Goal: Task Accomplishment & Management: Use online tool/utility

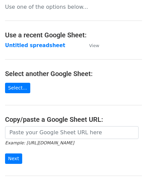
scroll to position [67, 0]
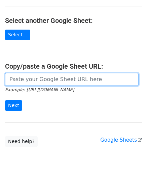
drag, startPoint x: 33, startPoint y: 77, endPoint x: 64, endPoint y: 71, distance: 31.5
click at [33, 77] on input "url" at bounding box center [72, 79] width 134 height 13
paste input "[URL][DOMAIN_NAME]"
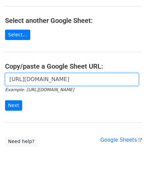
scroll to position [0, 145]
type input "[URL][DOMAIN_NAME]"
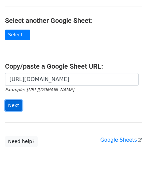
click at [15, 107] on input "Next" at bounding box center [13, 105] width 17 height 10
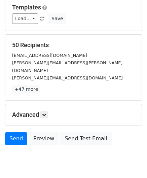
scroll to position [82, 0]
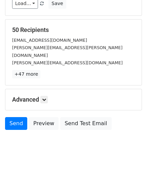
click at [49, 96] on h5 "Advanced" at bounding box center [73, 99] width 123 height 7
click at [45, 96] on link at bounding box center [43, 99] width 7 height 7
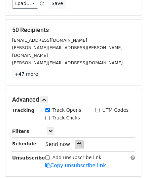
click at [77, 143] on icon at bounding box center [79, 145] width 4 height 5
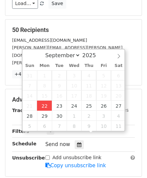
type input "2025-09-22 12:00"
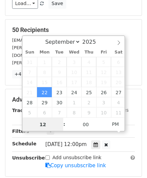
paste input "Hour"
type input "2"
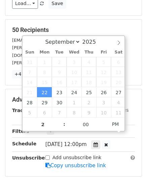
type input "2025-09-22 14:00"
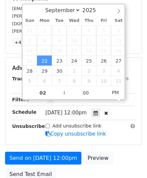
scroll to position [118, 0]
